Goal: Transaction & Acquisition: Book appointment/travel/reservation

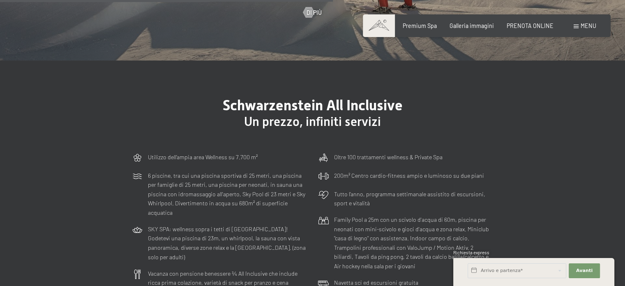
scroll to position [1973, 0]
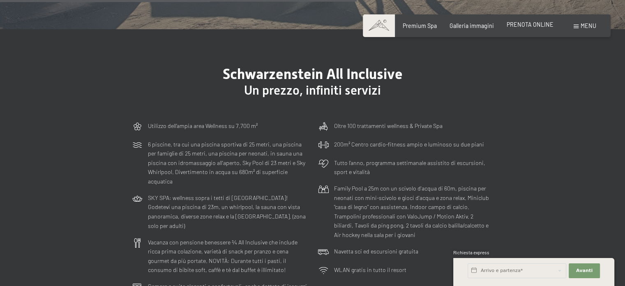
click at [545, 25] on span "PRENOTA ONLINE" at bounding box center [530, 24] width 47 height 7
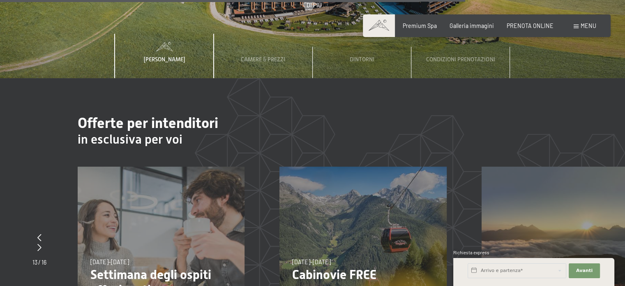
scroll to position [2579, 0]
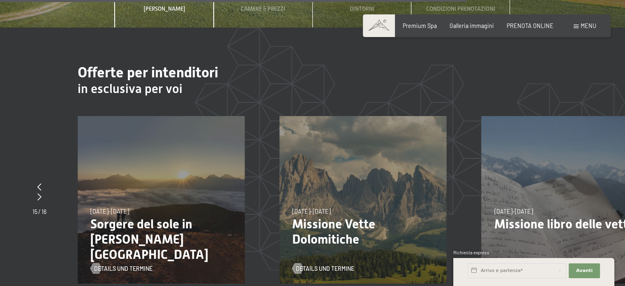
click at [151, 222] on p "Sorgere del sole in [PERSON_NAME][GEOGRAPHIC_DATA]" at bounding box center [161, 239] width 142 height 46
click at [120, 264] on span "Details und Termine" at bounding box center [131, 268] width 58 height 8
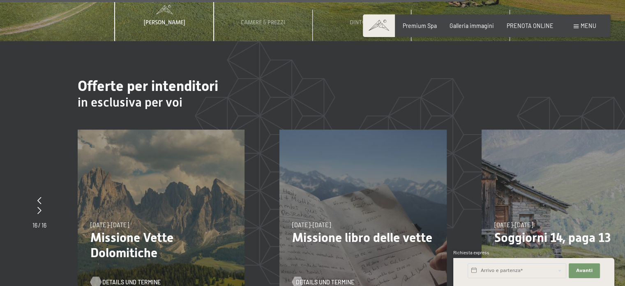
click at [128, 278] on span "Details und Termine" at bounding box center [131, 282] width 58 height 8
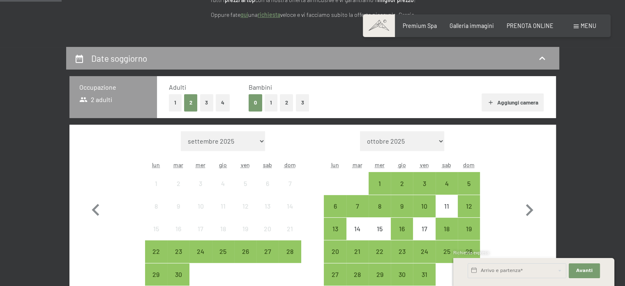
scroll to position [123, 0]
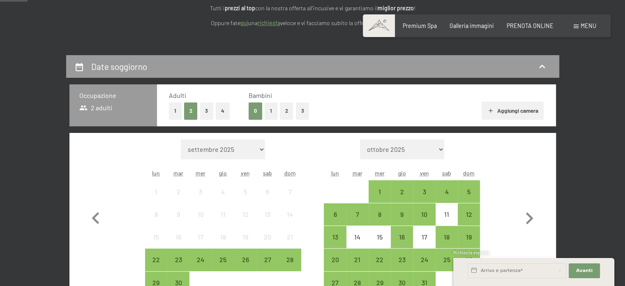
click at [271, 109] on button "1" at bounding box center [271, 110] width 13 height 17
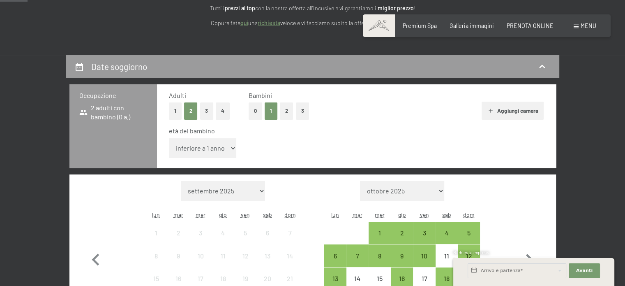
click at [236, 148] on div "età del bambino inferiore a 1 anno 1 anno 2 anni 3 anni 4 anni 5 anni 6 anni 7 …" at bounding box center [356, 143] width 375 height 35
click at [232, 148] on select "inferiore a 1 anno 1 anno 2 anni 3 anni 4 anni 5 anni 6 anni 7 anni 8 anni 9 an…" at bounding box center [203, 148] width 68 height 20
select select "11"
click at [169, 138] on select "inferiore a 1 anno 1 anno 2 anni 3 anni 4 anni 5 anni 6 anni 7 anni 8 anni 9 an…" at bounding box center [203, 148] width 68 height 20
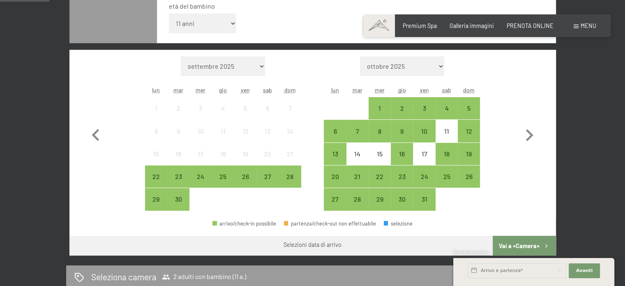
scroll to position [205, 0]
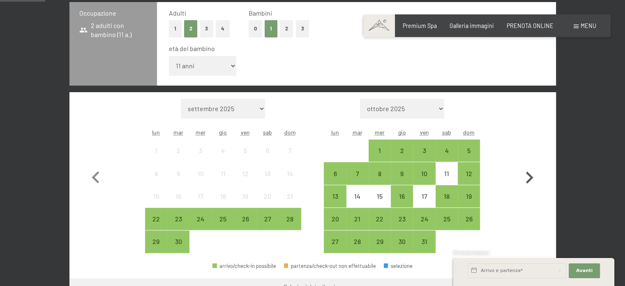
click at [529, 178] on icon "button" at bounding box center [529, 178] width 24 height 24
select select "2025-10-01"
select select "2025-11-01"
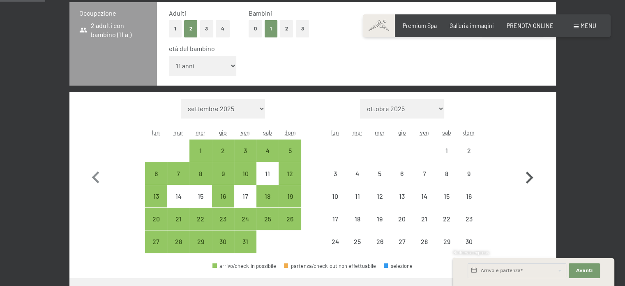
click at [529, 178] on icon "button" at bounding box center [529, 178] width 24 height 24
select select "2025-11-01"
select select "2025-12-01"
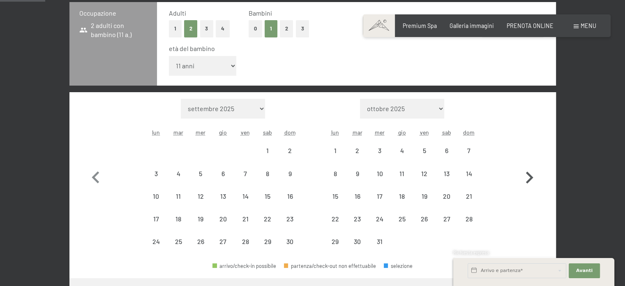
click at [529, 178] on icon "button" at bounding box center [529, 178] width 24 height 24
select select "2026-01-01"
select select "2026-02-01"
select select "2026-01-01"
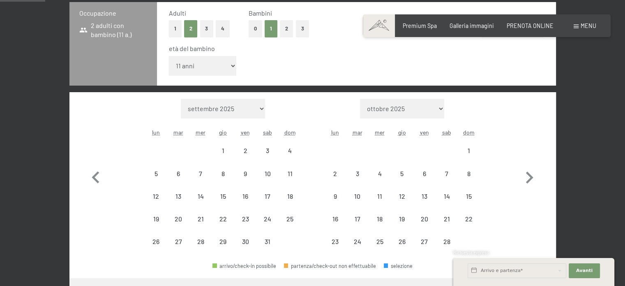
select select "2026-02-01"
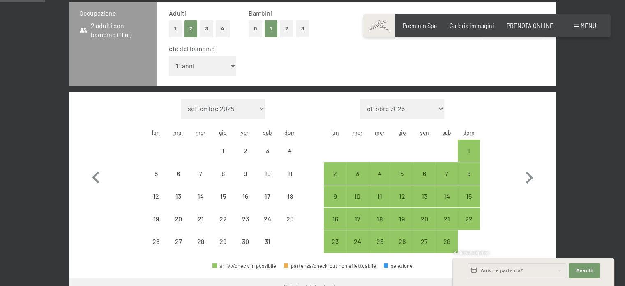
select select "2026-01-01"
select select "2026-02-01"
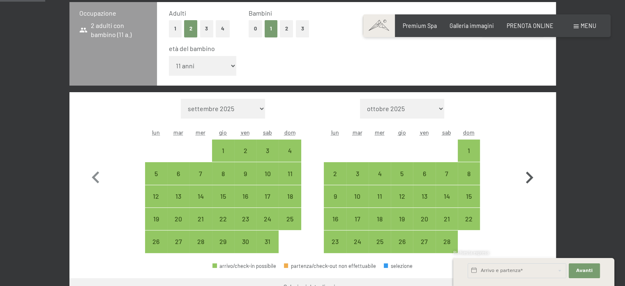
click at [531, 175] on icon "button" at bounding box center [529, 177] width 7 height 12
select select "2026-02-01"
select select "2026-03-01"
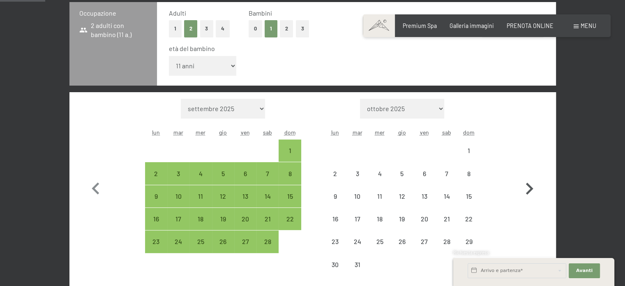
click at [531, 175] on button "button" at bounding box center [529, 187] width 24 height 177
select select "2026-03-01"
select select "2026-04-01"
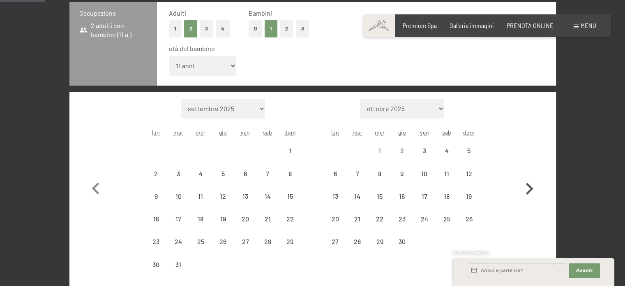
click at [531, 175] on button "button" at bounding box center [529, 187] width 24 height 177
select select "2026-04-01"
select select "2026-05-01"
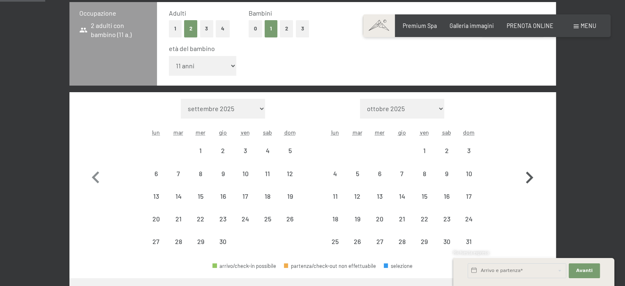
click at [531, 175] on icon "button" at bounding box center [529, 177] width 7 height 12
select select "2026-05-01"
select select "2026-06-01"
select select "2026-05-01"
select select "2026-06-01"
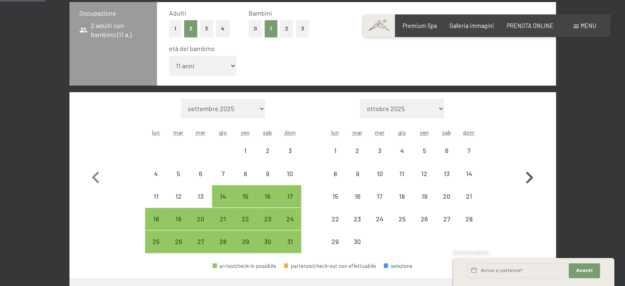
select select "2026-05-01"
select select "2026-06-01"
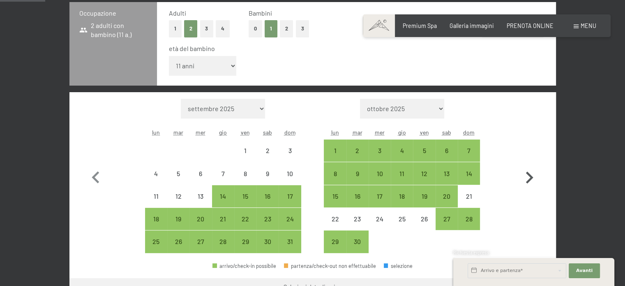
click at [531, 175] on icon "button" at bounding box center [529, 177] width 7 height 12
select select "2026-06-01"
select select "2026-07-01"
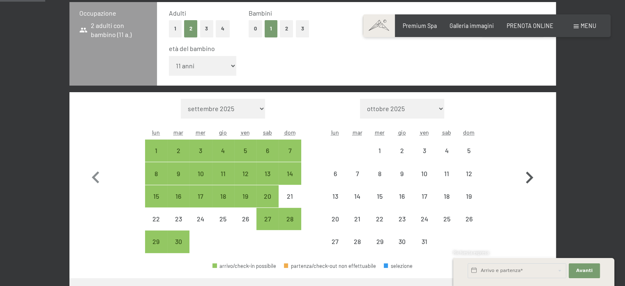
select select "2026-06-01"
select select "2026-07-01"
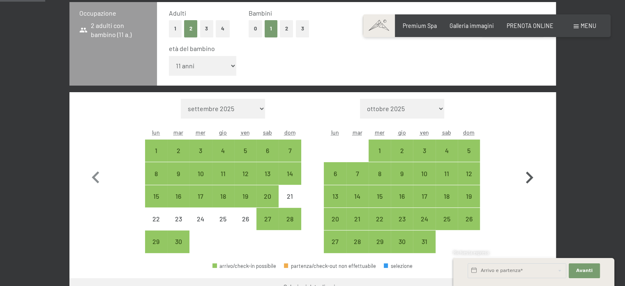
click at [531, 175] on icon "button" at bounding box center [529, 177] width 7 height 12
select select "2026-07-01"
select select "2026-08-01"
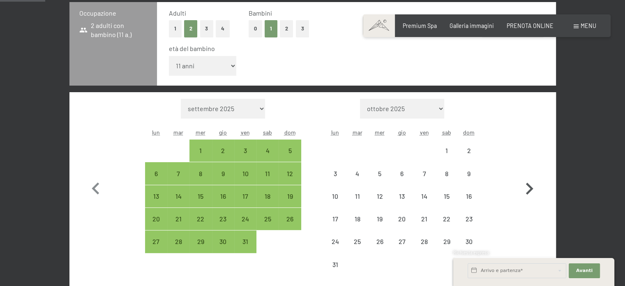
select select "2026-07-01"
select select "2026-08-01"
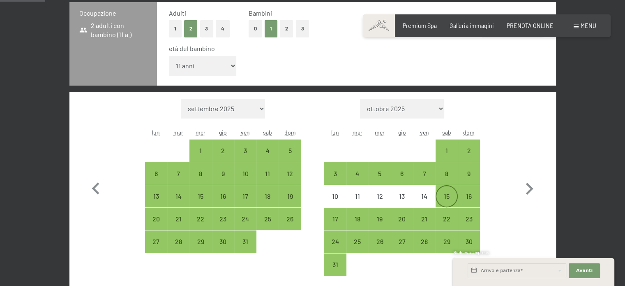
click at [444, 193] on div "15" at bounding box center [446, 203] width 21 height 21
select select "2026-07-01"
select select "2026-08-01"
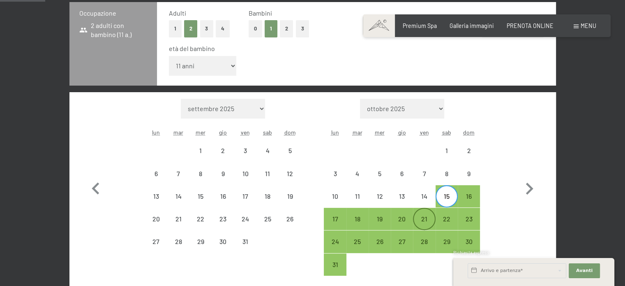
click at [427, 223] on div "21" at bounding box center [424, 225] width 21 height 21
select select "2026-07-01"
select select "2026-08-01"
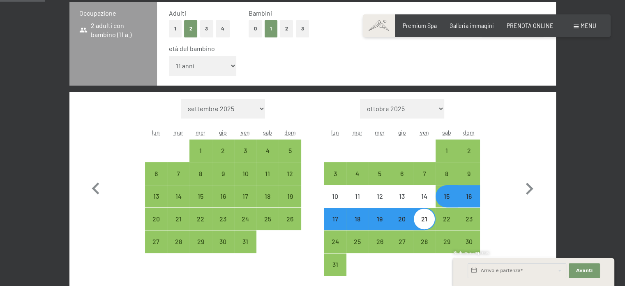
click at [224, 32] on button "4" at bounding box center [223, 28] width 14 height 17
select select "2026-07-01"
select select "2026-08-01"
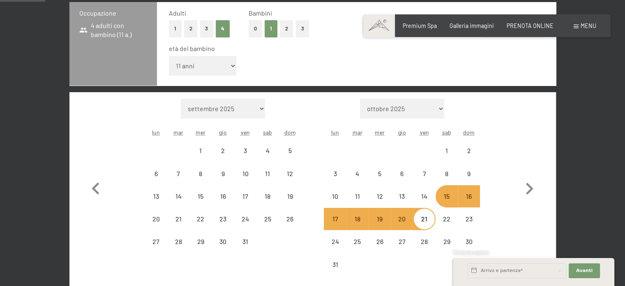
select select "2026-07-01"
select select "2026-08-01"
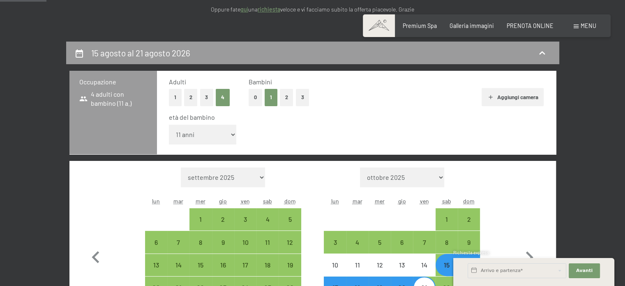
scroll to position [123, 0]
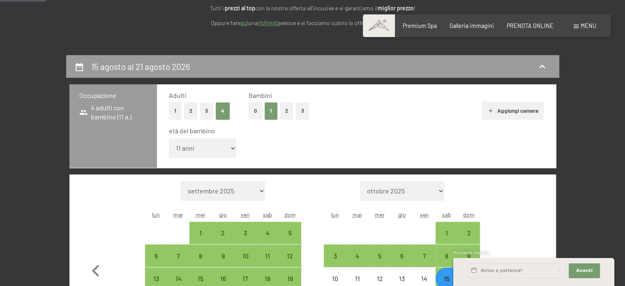
click at [191, 113] on button "2" at bounding box center [191, 110] width 14 height 17
select select "2026-07-01"
select select "2026-08-01"
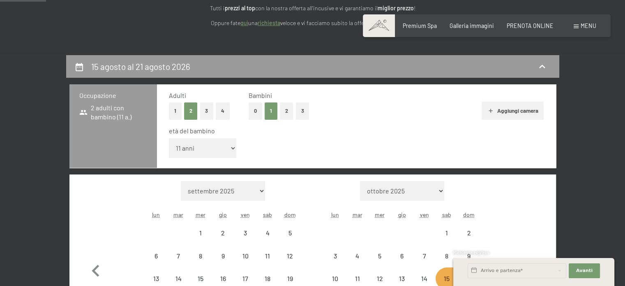
select select "2026-07-01"
select select "2026-08-01"
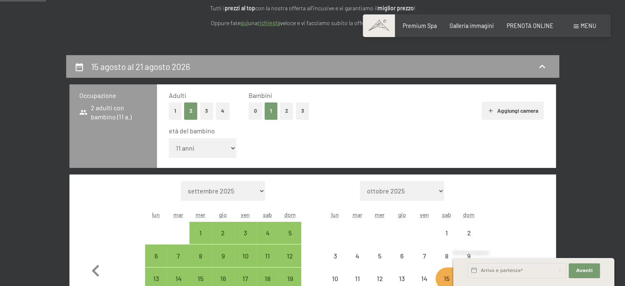
click at [496, 115] on button "Aggiungi camera" at bounding box center [513, 111] width 62 height 18
select select "2026-07-01"
select select "2026-08-01"
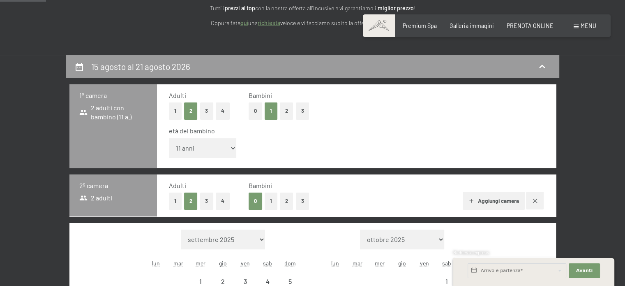
select select "2026-07-01"
select select "2026-08-01"
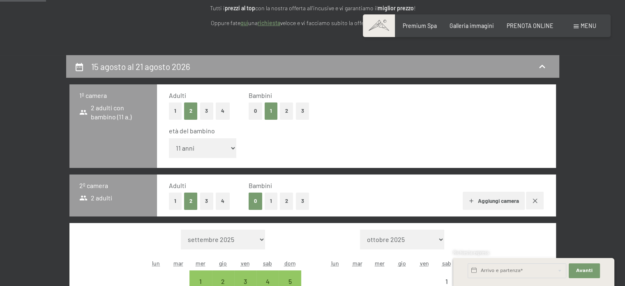
select select "2026-07-01"
select select "2026-08-01"
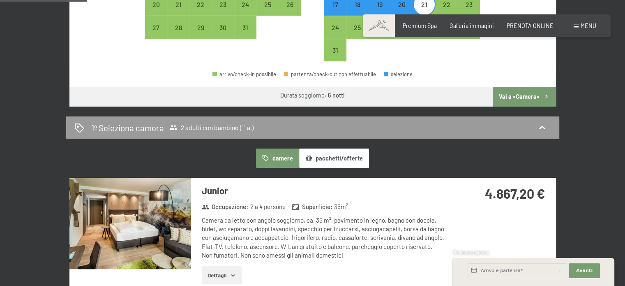
scroll to position [452, 0]
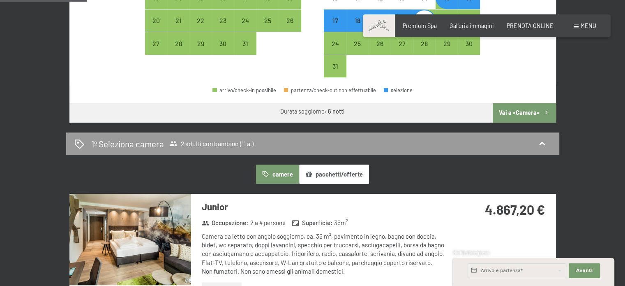
click at [509, 116] on button "Vai a «Camera»" at bounding box center [524, 113] width 63 height 20
select select "2026-07-01"
select select "2026-08-01"
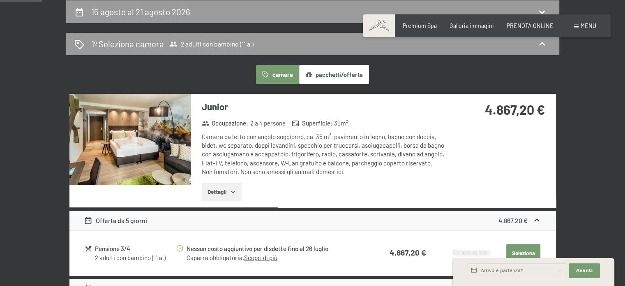
scroll to position [219, 0]
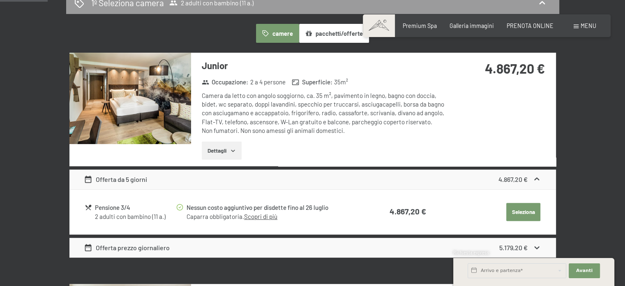
click at [238, 155] on button "Dettagli" at bounding box center [222, 150] width 40 height 18
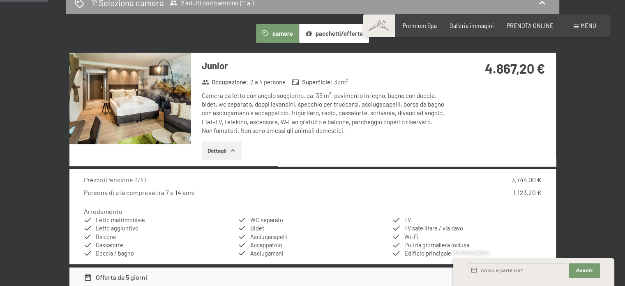
click at [234, 154] on button "Dettagli" at bounding box center [222, 150] width 40 height 18
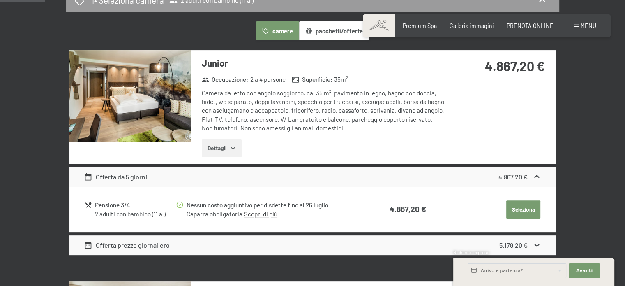
scroll to position [205, 0]
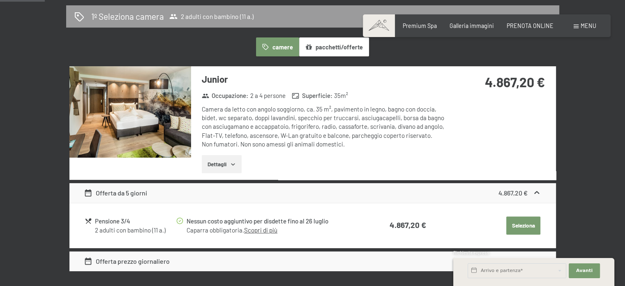
click at [522, 223] on button "Seleziona" at bounding box center [523, 225] width 34 height 18
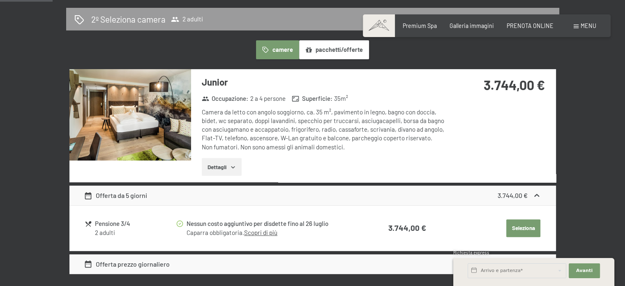
scroll to position [260, 0]
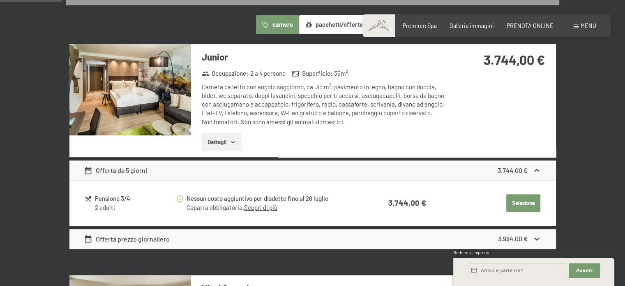
click at [524, 203] on button "Seleziona" at bounding box center [523, 203] width 34 height 18
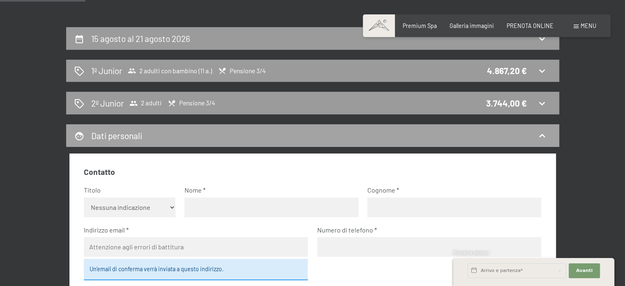
scroll to position [137, 0]
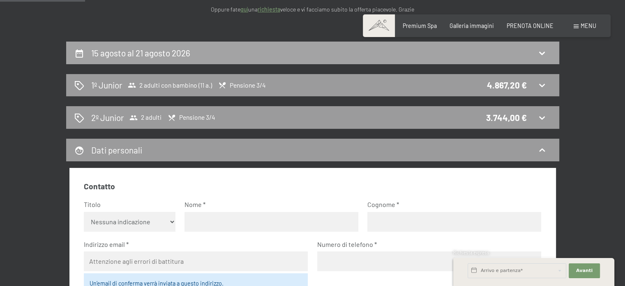
click at [543, 56] on icon at bounding box center [542, 53] width 10 height 10
select select "11"
select select "2026-07-01"
select select "2026-08-01"
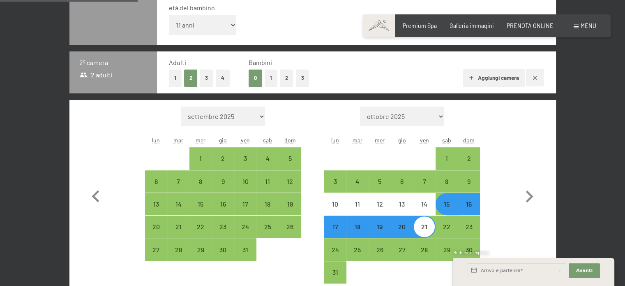
scroll to position [260, 0]
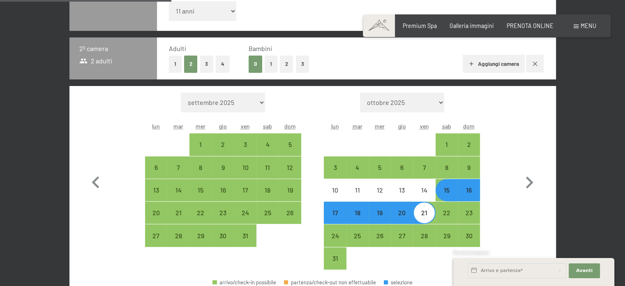
click at [445, 194] on div "15" at bounding box center [446, 197] width 21 height 21
select select "2026-07-01"
select select "2026-08-01"
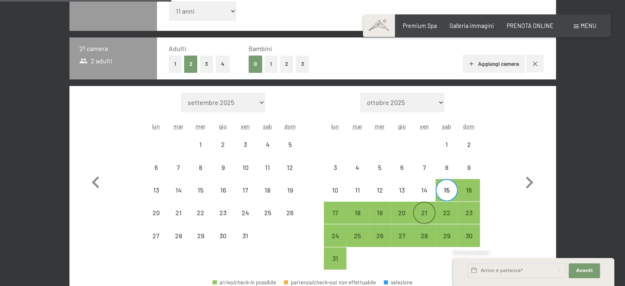
click at [427, 209] on div "21" at bounding box center [424, 219] width 21 height 21
select select "2026-07-01"
select select "2026-08-01"
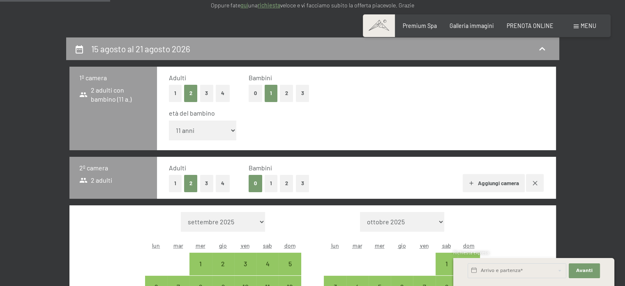
scroll to position [137, 0]
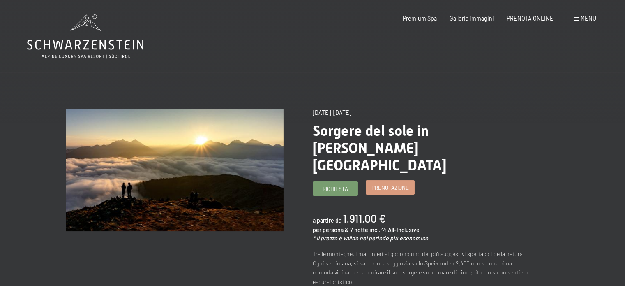
click at [376, 184] on span "Prenotazione" at bounding box center [390, 187] width 37 height 7
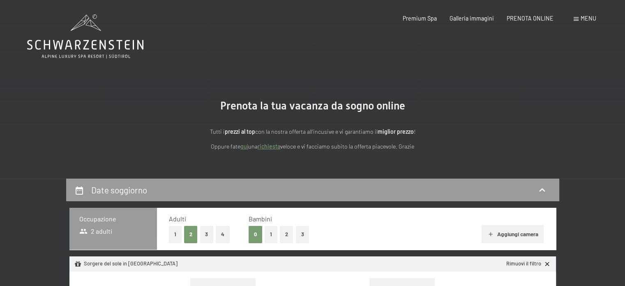
scroll to position [33, 0]
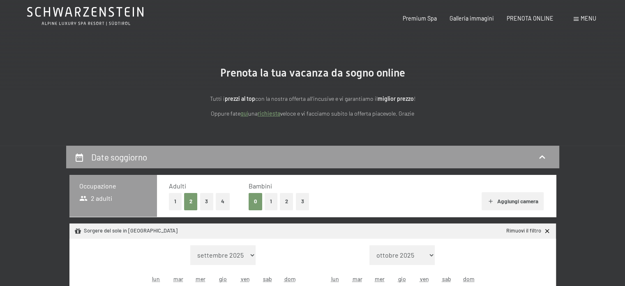
select select "[DATE]"
select select "2026-09-01"
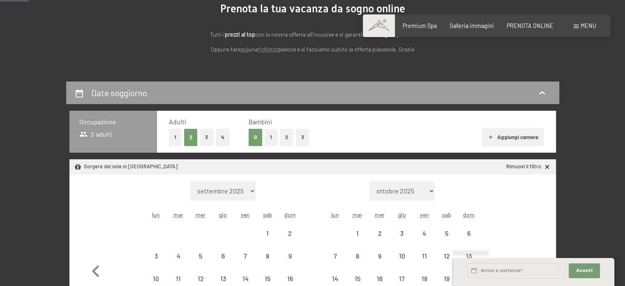
scroll to position [123, 0]
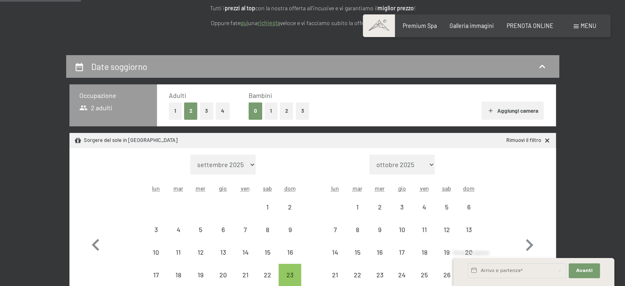
click at [269, 115] on button "1" at bounding box center [271, 110] width 13 height 17
select select "2026-08-01"
select select "2026-09-01"
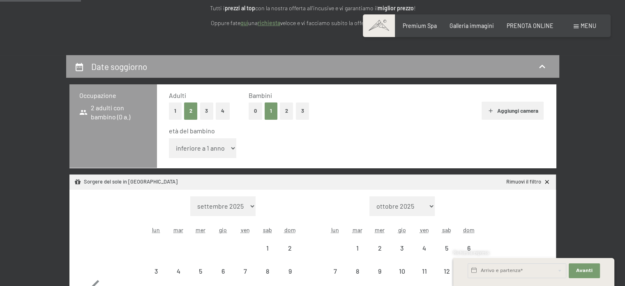
select select "2026-08-01"
select select "2026-09-01"
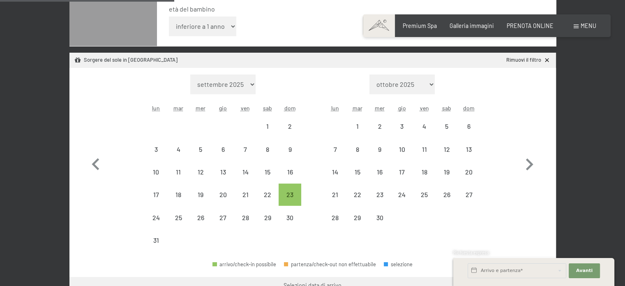
scroll to position [247, 0]
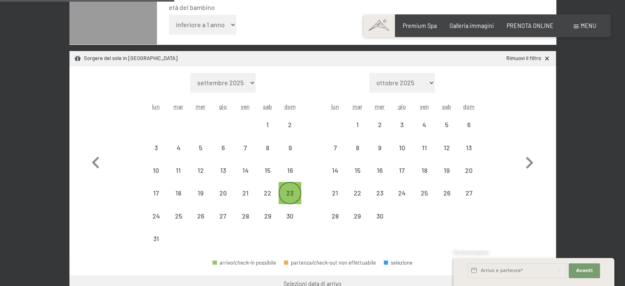
click at [290, 192] on div "23" at bounding box center [289, 199] width 21 height 21
select select "2026-08-01"
select select "2026-09-01"
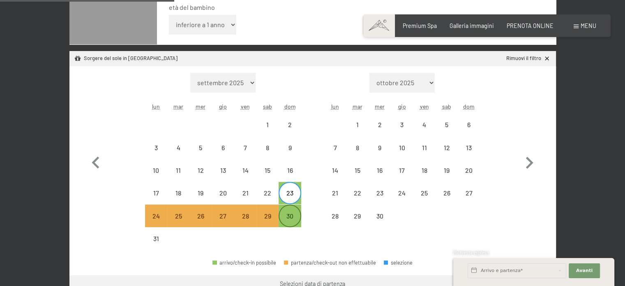
click at [288, 217] on div "30" at bounding box center [289, 222] width 21 height 21
select select "2026-08-01"
select select "2026-09-01"
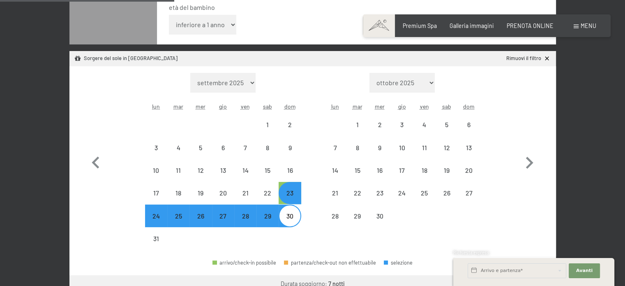
select select "2026-08-01"
select select "2026-09-01"
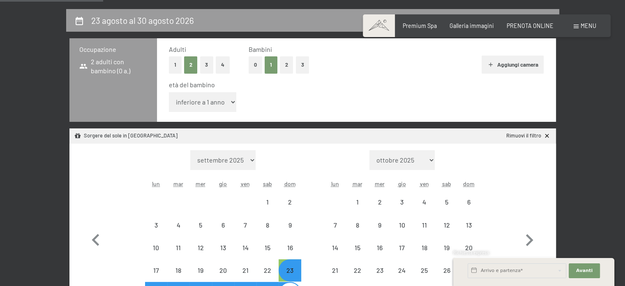
scroll to position [164, 0]
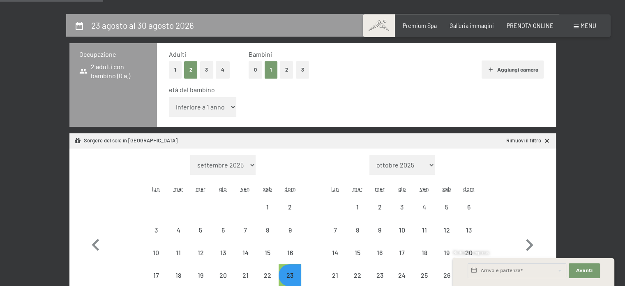
click at [230, 108] on select "inferiore a 1 anno 1 anno 2 anni 3 anni 4 anni 5 anni 6 anni 7 anni 8 anni 9 an…" at bounding box center [203, 107] width 68 height 20
select select "11"
click at [169, 97] on select "inferiore a 1 anno 1 anno 2 anni 3 anni 4 anni 5 anni 6 anni 7 anni 8 anni 9 an…" at bounding box center [203, 107] width 68 height 20
select select "2026-08-01"
select select "[DATE]"
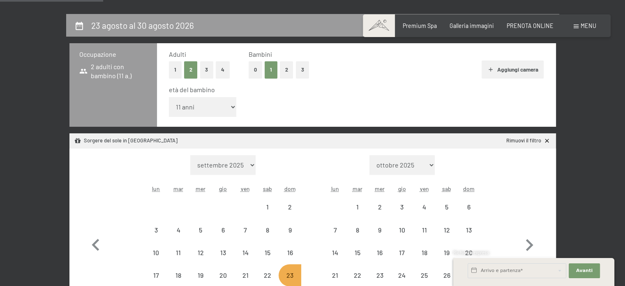
select select "2026-08-01"
select select "[DATE]"
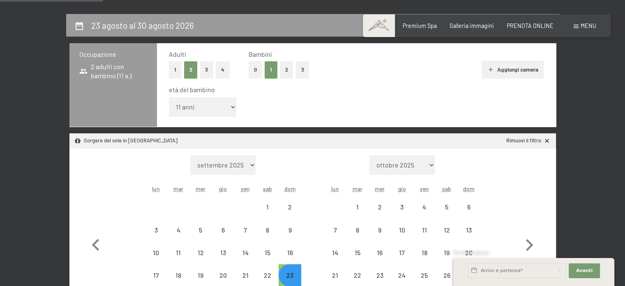
select select "2026-08-01"
select select "[DATE]"
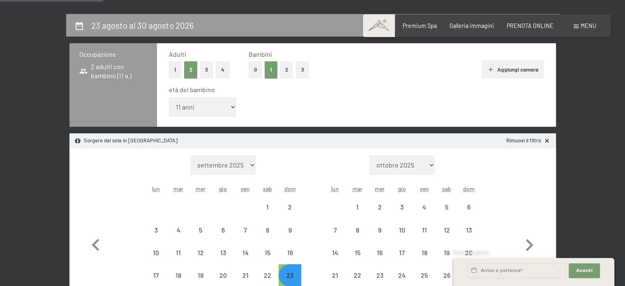
click at [510, 73] on button "Aggiungi camera" at bounding box center [513, 69] width 62 height 18
select select "2026-08-01"
select select "[DATE]"
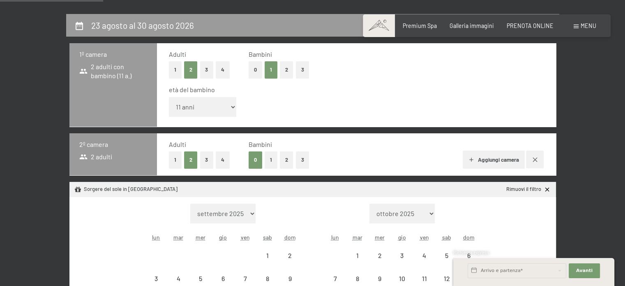
select select "2026-08-01"
select select "[DATE]"
select select "2026-08-01"
select select "[DATE]"
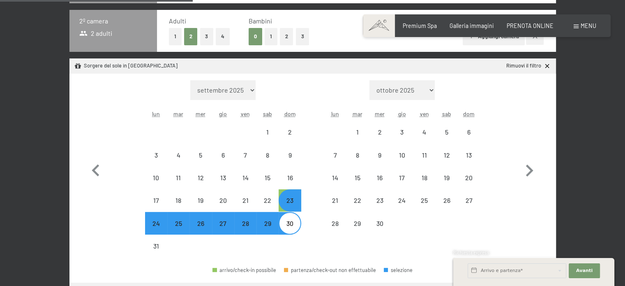
scroll to position [411, 0]
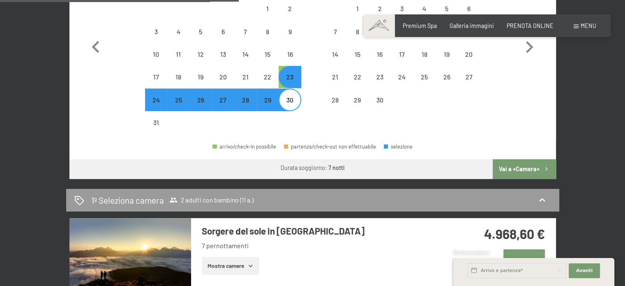
click at [507, 164] on button "Vai a «Camera»" at bounding box center [524, 169] width 63 height 20
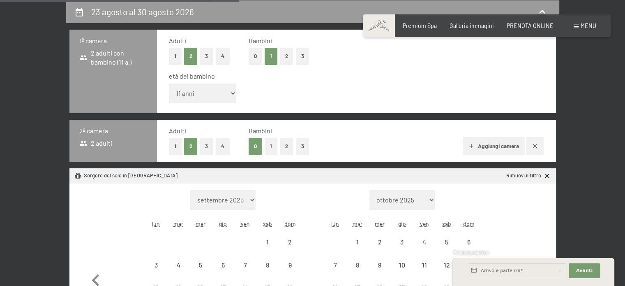
select select "2026-08-01"
select select "[DATE]"
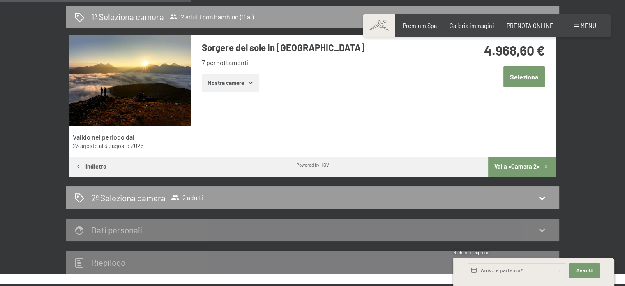
scroll to position [219, 0]
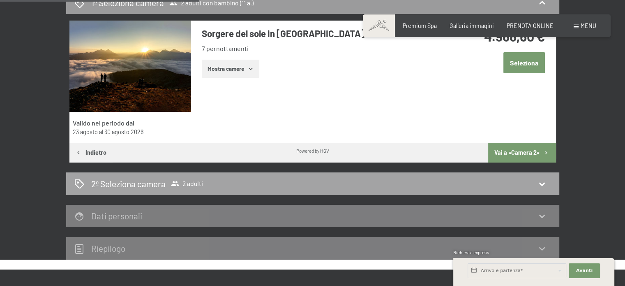
click at [545, 181] on icon at bounding box center [542, 184] width 10 height 10
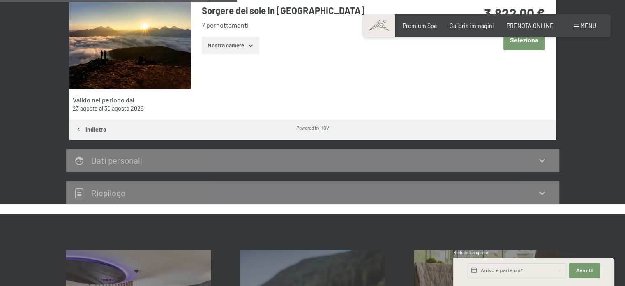
scroll to position [260, 0]
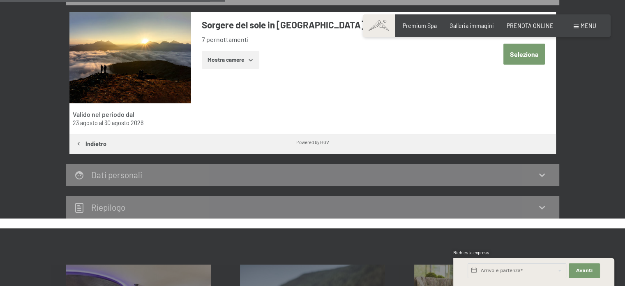
click at [541, 212] on icon at bounding box center [542, 207] width 10 height 10
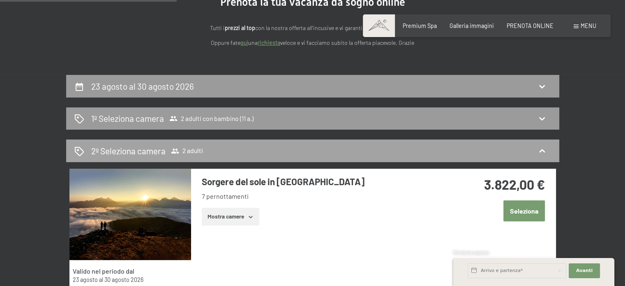
scroll to position [96, 0]
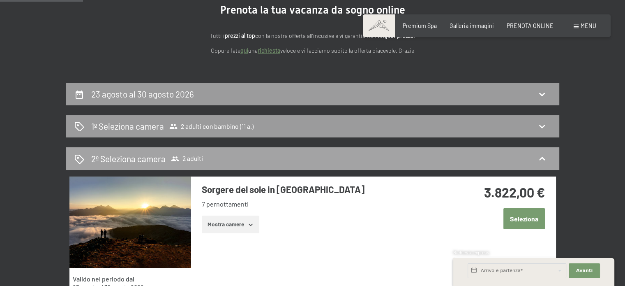
click at [537, 159] on icon at bounding box center [542, 159] width 10 height 10
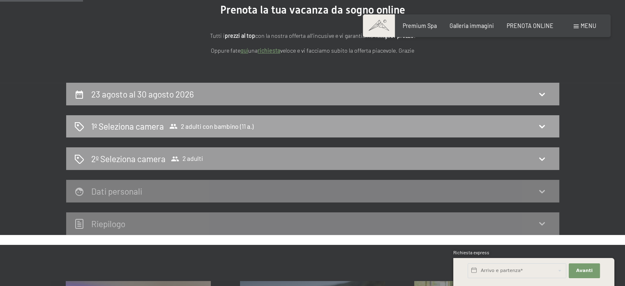
click at [542, 122] on icon at bounding box center [542, 126] width 10 height 10
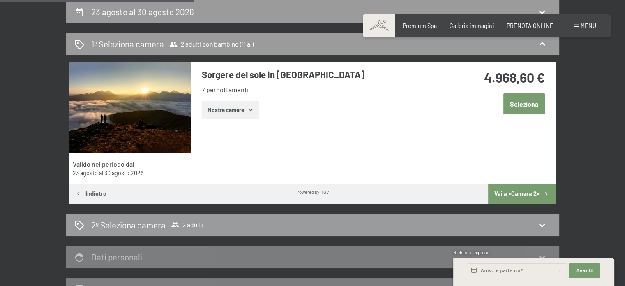
click at [520, 102] on button "Seleziona" at bounding box center [524, 103] width 42 height 21
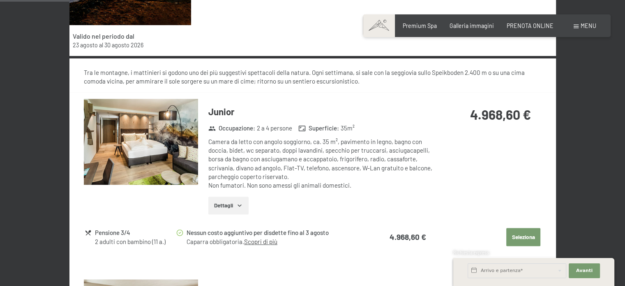
scroll to position [321, 0]
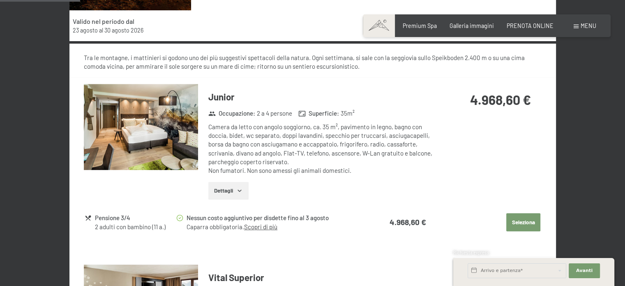
click at [237, 191] on icon "button" at bounding box center [239, 190] width 7 height 7
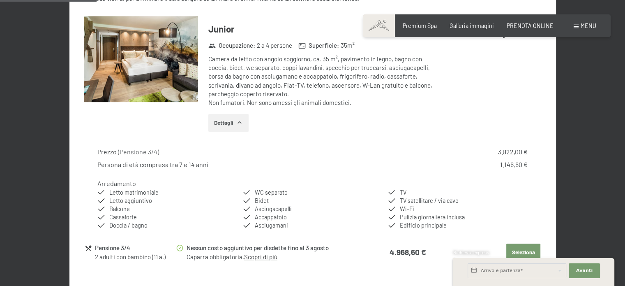
scroll to position [403, 0]
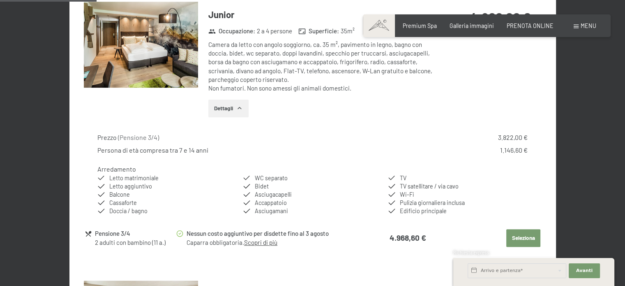
click at [525, 235] on button "Seleziona" at bounding box center [523, 238] width 34 height 18
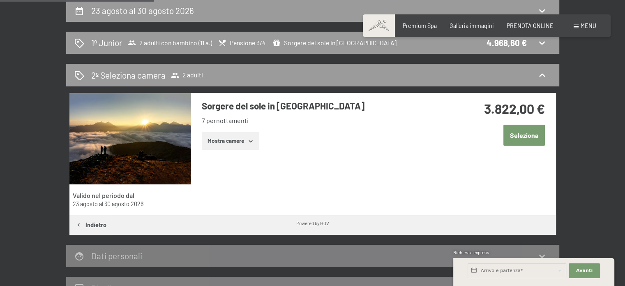
scroll to position [178, 0]
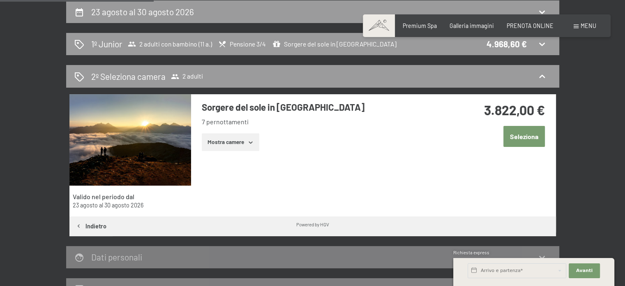
drag, startPoint x: 518, startPoint y: 137, endPoint x: 515, endPoint y: 141, distance: 5.3
click at [518, 139] on button "Seleziona" at bounding box center [524, 136] width 42 height 21
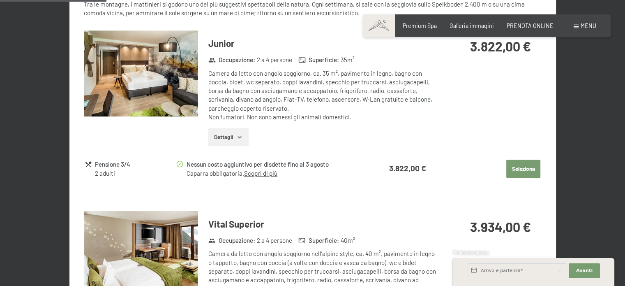
scroll to position [394, 0]
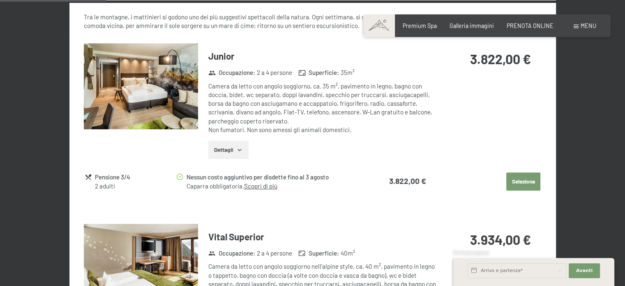
click at [520, 177] on button "Seleziona" at bounding box center [523, 181] width 34 height 18
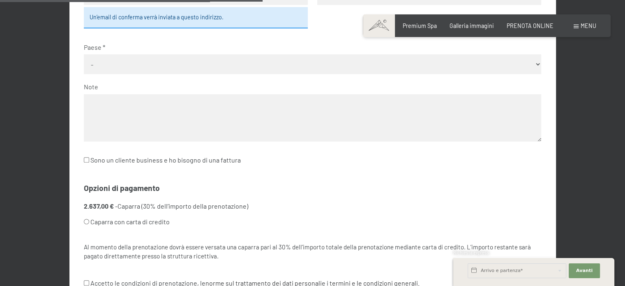
scroll to position [383, 0]
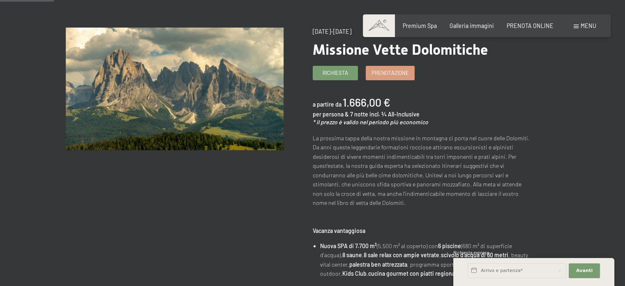
scroll to position [41, 0]
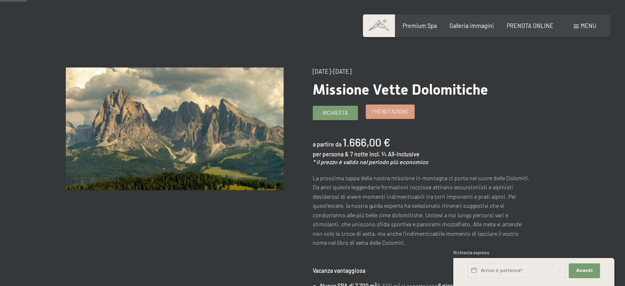
click at [386, 118] on link "Prenotazione" at bounding box center [390, 112] width 48 height 14
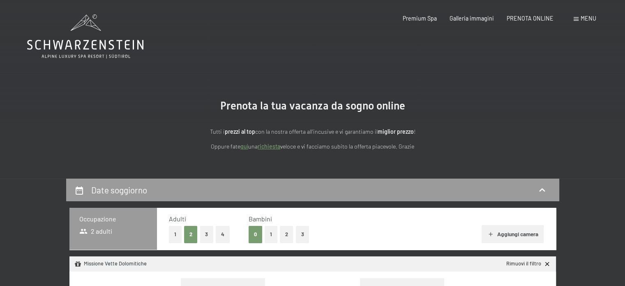
select select "[DATE]"
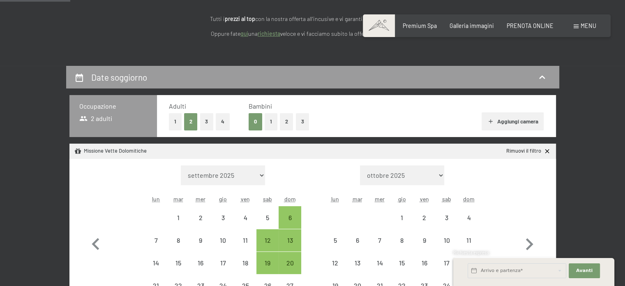
scroll to position [123, 0]
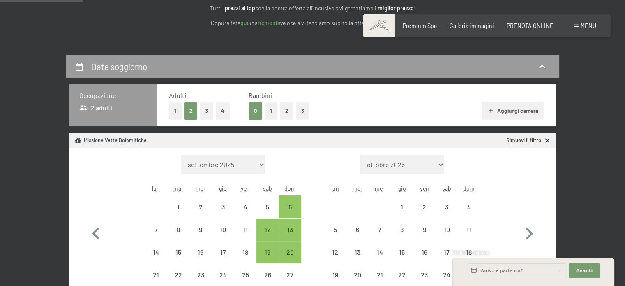
click at [270, 111] on button "1" at bounding box center [271, 110] width 13 height 17
select select "[DATE]"
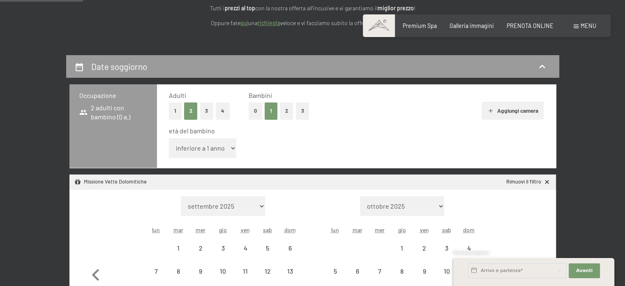
select select "[DATE]"
click at [229, 148] on select "inferiore a 1 anno 1 anno 2 anni 3 anni 4 anni 5 anni 6 anni 7 anni 8 anni 9 an…" at bounding box center [203, 148] width 68 height 20
select select "11"
click at [169, 138] on select "inferiore a 1 anno 1 anno 2 anni 3 anni 4 anni 5 anni 6 anni 7 anni 8 anni 9 an…" at bounding box center [203, 148] width 68 height 20
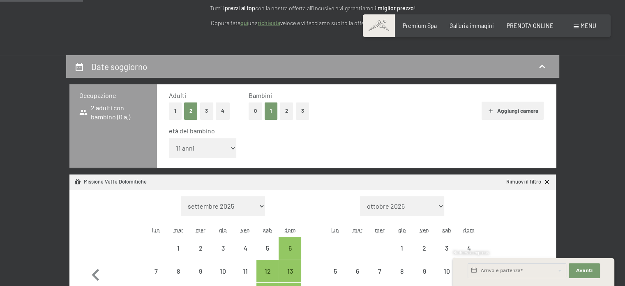
select select "[DATE]"
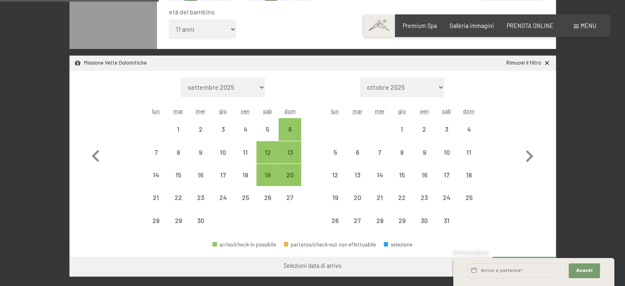
scroll to position [247, 0]
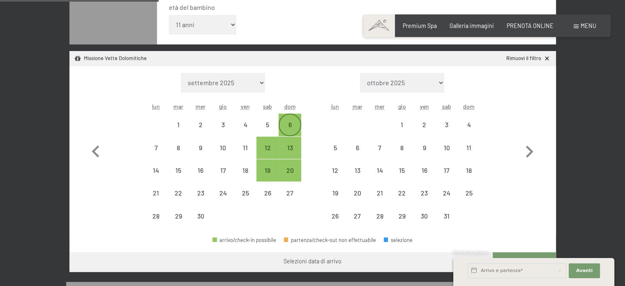
click at [287, 127] on div "6" at bounding box center [289, 131] width 21 height 21
select select "[DATE]"
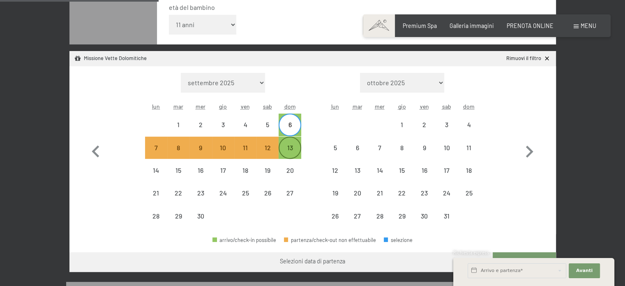
click at [287, 148] on div "13" at bounding box center [289, 154] width 21 height 21
select select "[DATE]"
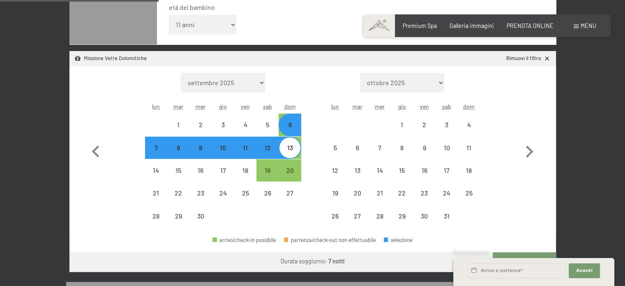
select select "[DATE]"
click at [289, 125] on div "6" at bounding box center [289, 131] width 21 height 21
select select "[DATE]"
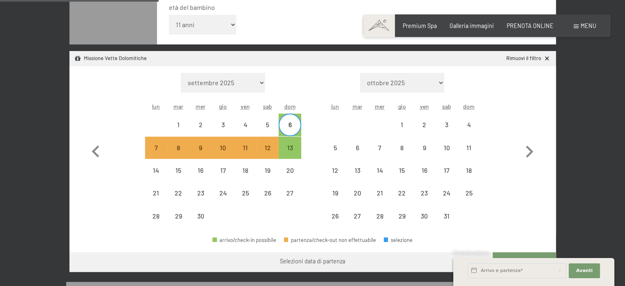
click at [290, 126] on div "6" at bounding box center [289, 131] width 21 height 21
select select "[DATE]"
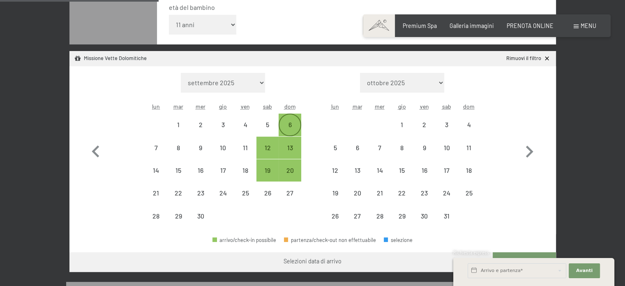
click at [290, 126] on div "6" at bounding box center [289, 131] width 21 height 21
select select "[DATE]"
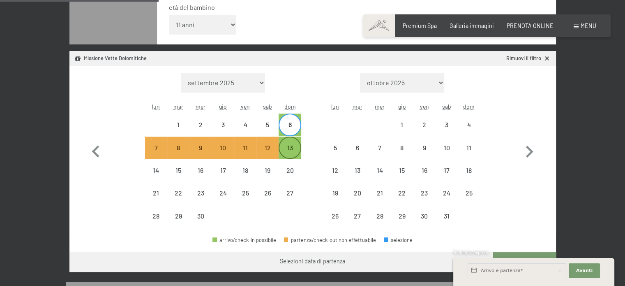
click at [294, 141] on div "13" at bounding box center [289, 147] width 21 height 21
select select "[DATE]"
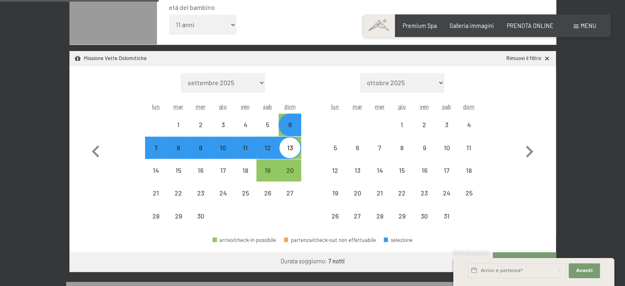
select select "[DATE]"
click at [288, 126] on div "6" at bounding box center [289, 131] width 21 height 21
select select "[DATE]"
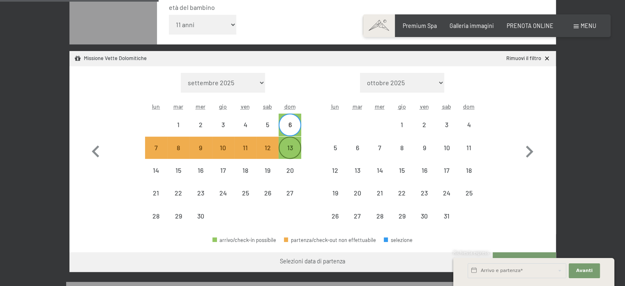
click at [285, 143] on div "13" at bounding box center [289, 147] width 21 height 21
select select "[DATE]"
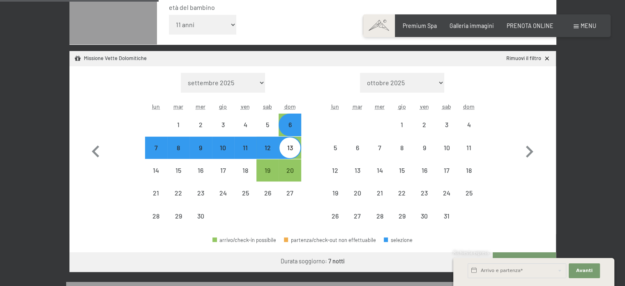
select select "[DATE]"
click at [244, 169] on span "Consenso marketing*" at bounding box center [264, 166] width 62 height 8
click at [229, 169] on input "Consenso marketing*" at bounding box center [225, 166] width 8 height 8
checkbox input "false"
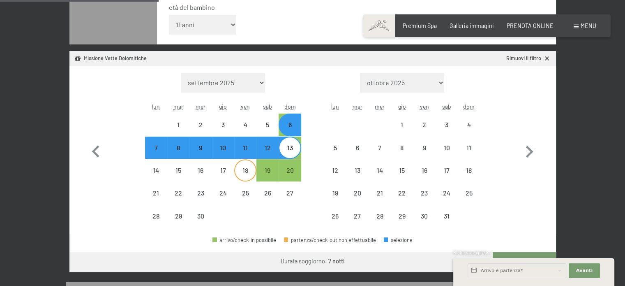
click at [243, 172] on div "18" at bounding box center [245, 177] width 21 height 21
select select "[DATE]"
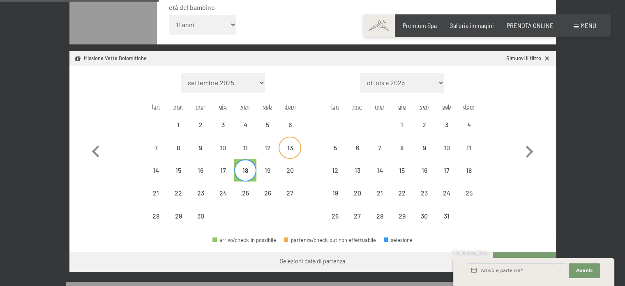
click at [285, 149] on div "13" at bounding box center [289, 154] width 21 height 21
select select "[DATE]"
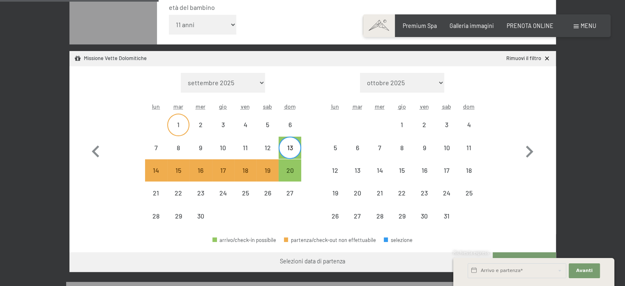
click at [179, 123] on div "1" at bounding box center [178, 131] width 21 height 21
select select "[DATE]"
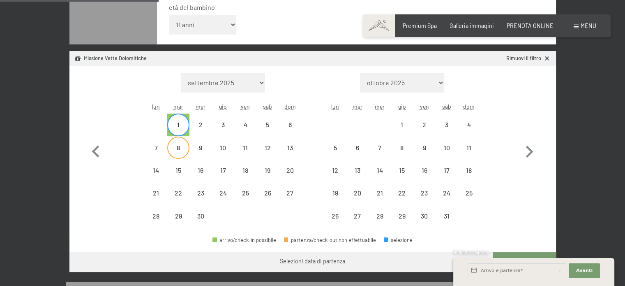
click at [180, 143] on div "8" at bounding box center [178, 147] width 21 height 21
select select "[DATE]"
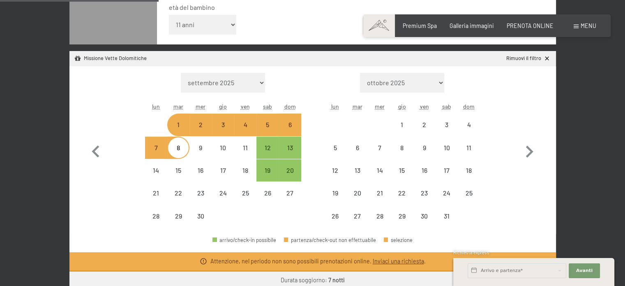
select select "[DATE]"
click at [293, 125] on div "6" at bounding box center [289, 131] width 21 height 21
select select "[DATE]"
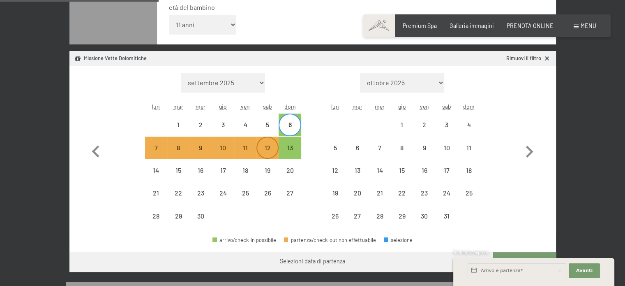
click at [275, 146] on div "12" at bounding box center [267, 154] width 21 height 21
select select "[DATE]"
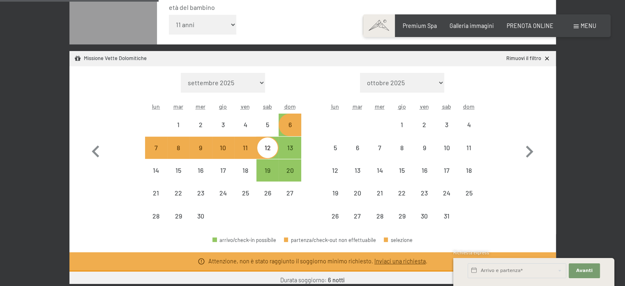
select select "[DATE]"
click at [283, 145] on div "13" at bounding box center [289, 154] width 21 height 21
select select "[DATE]"
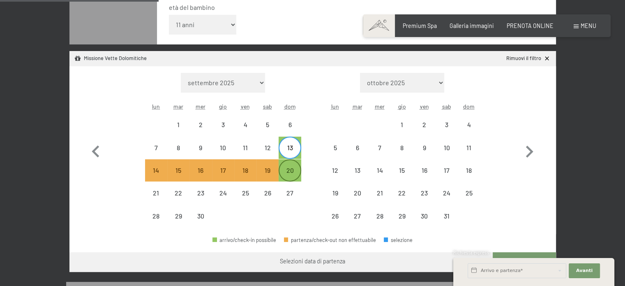
click at [289, 165] on div "20" at bounding box center [289, 170] width 21 height 21
select select "[DATE]"
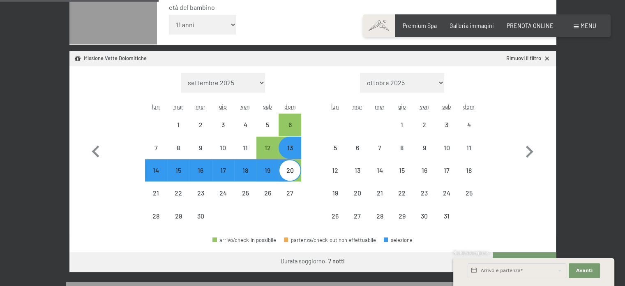
select select "[DATE]"
click at [289, 148] on div "13" at bounding box center [289, 154] width 21 height 21
select select "[DATE]"
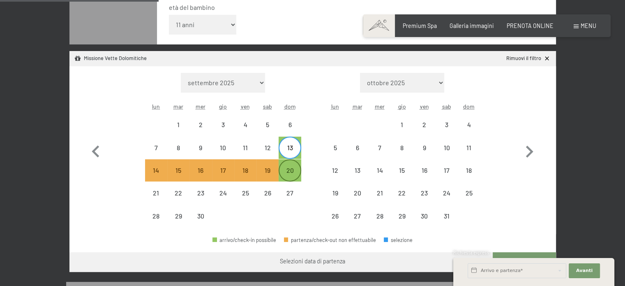
click at [294, 170] on div "20" at bounding box center [289, 177] width 21 height 21
select select "[DATE]"
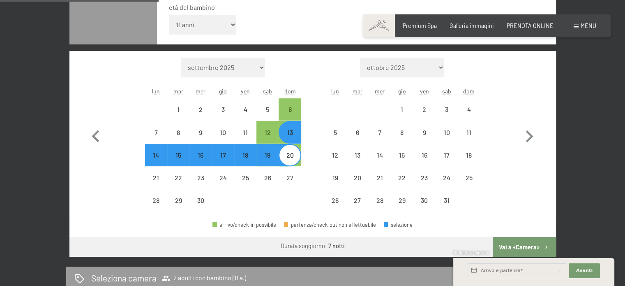
click at [284, 138] on div "13" at bounding box center [289, 139] width 21 height 21
select select "[DATE]"
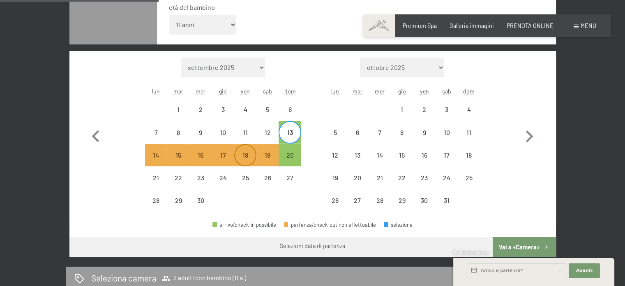
click at [247, 159] on div "18" at bounding box center [245, 162] width 21 height 21
select select "[DATE]"
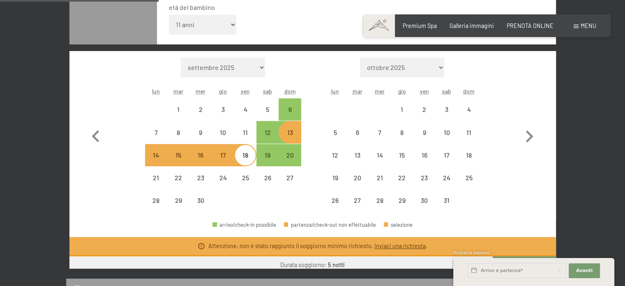
select select "[DATE]"
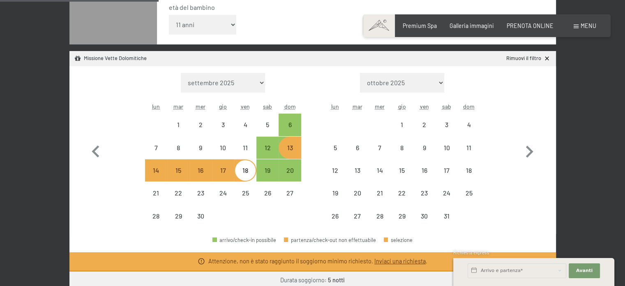
click at [293, 154] on div "13" at bounding box center [289, 154] width 21 height 21
select select "[DATE]"
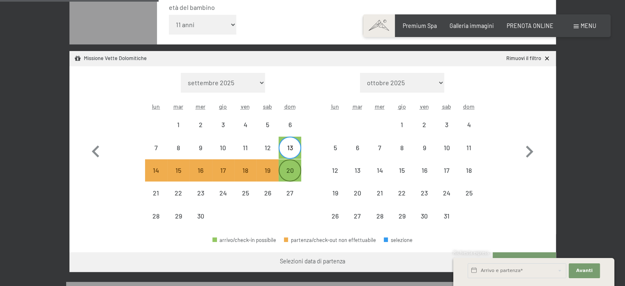
click at [293, 170] on div "20" at bounding box center [289, 177] width 21 height 21
select select "[DATE]"
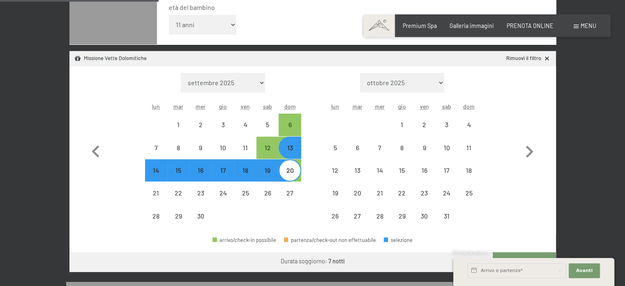
select select "[DATE]"
click at [289, 121] on div "6" at bounding box center [289, 131] width 21 height 21
select select "[DATE]"
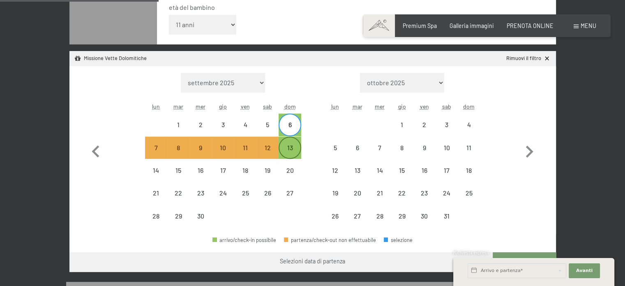
click at [283, 143] on div "13" at bounding box center [289, 147] width 21 height 21
select select "[DATE]"
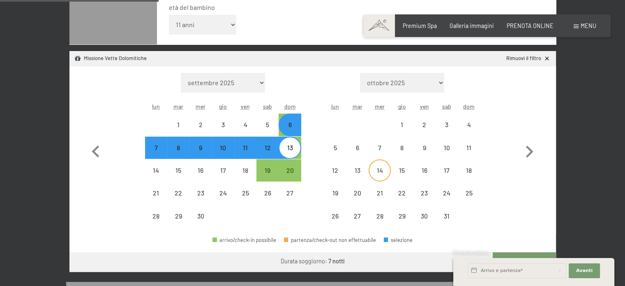
select select "[DATE]"
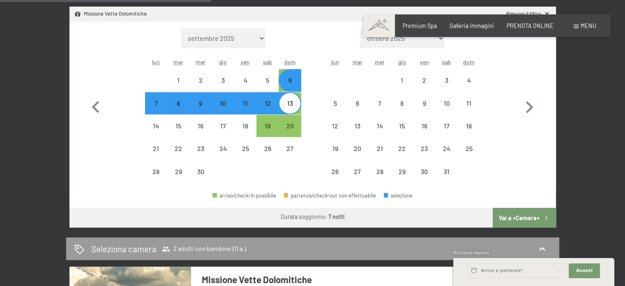
scroll to position [329, 0]
